Goal: Information Seeking & Learning: Learn about a topic

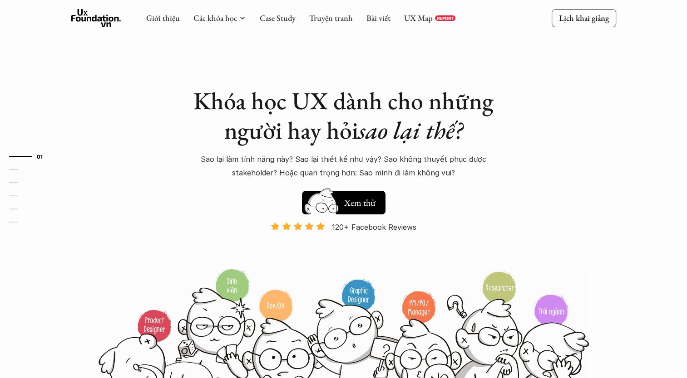
drag, startPoint x: 0, startPoint y: 0, endPoint x: 441, endPoint y: 16, distance: 440.9
click at [441, 16] on p "REPORT" at bounding box center [445, 17] width 17 height 5
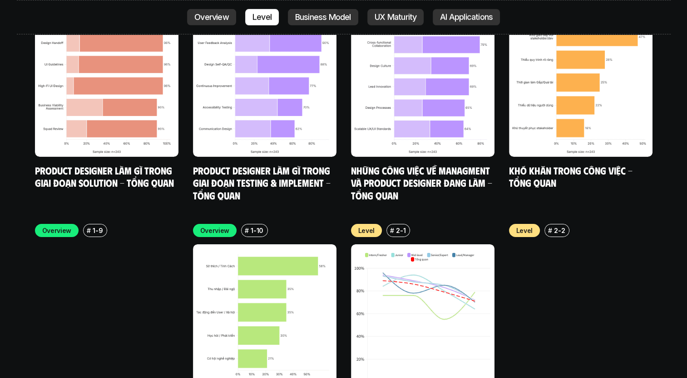
scroll to position [2949, 0]
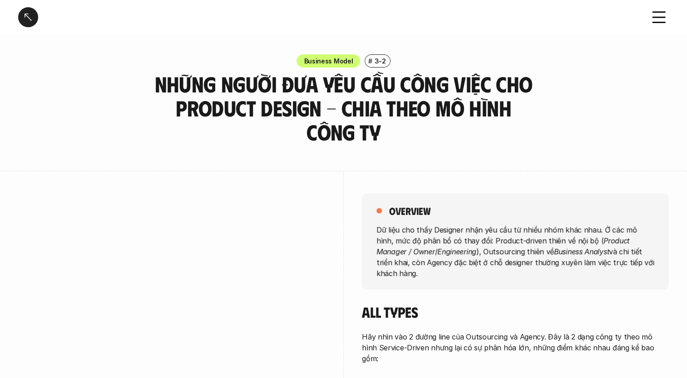
click at [216, 1] on div "Những người đưa yêu cầu công việc cho Product Design - Chia theo mô hình công ty" at bounding box center [343, 17] width 687 height 34
